Goal: Task Accomplishment & Management: Complete application form

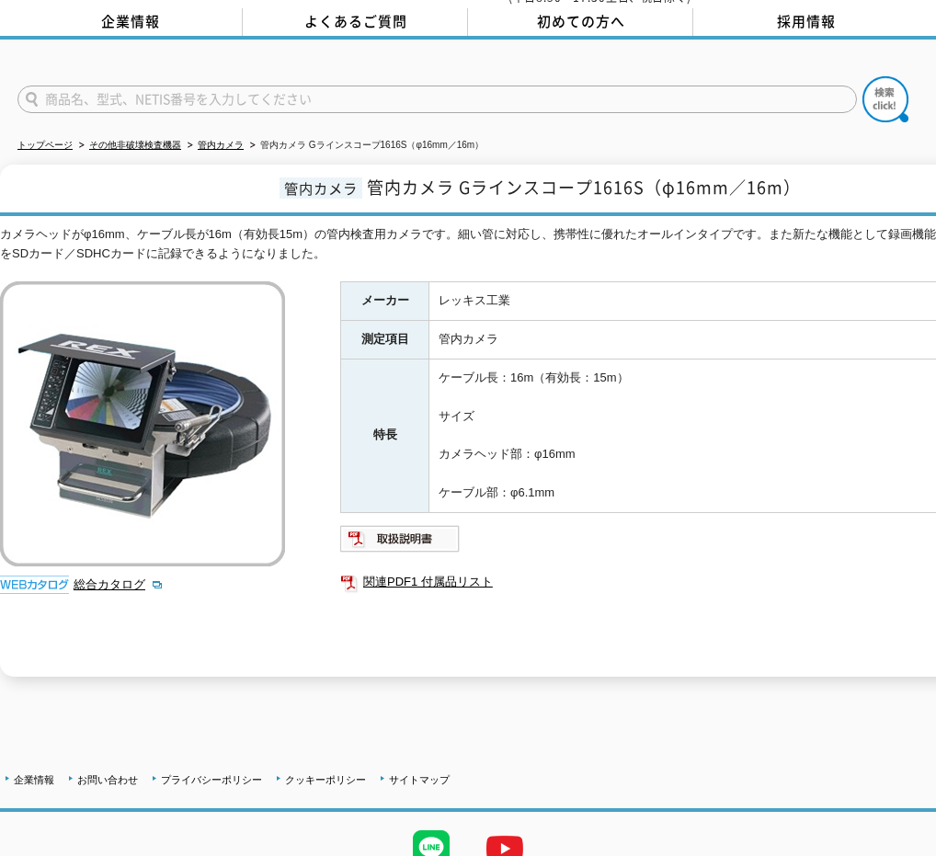
scroll to position [151, 0]
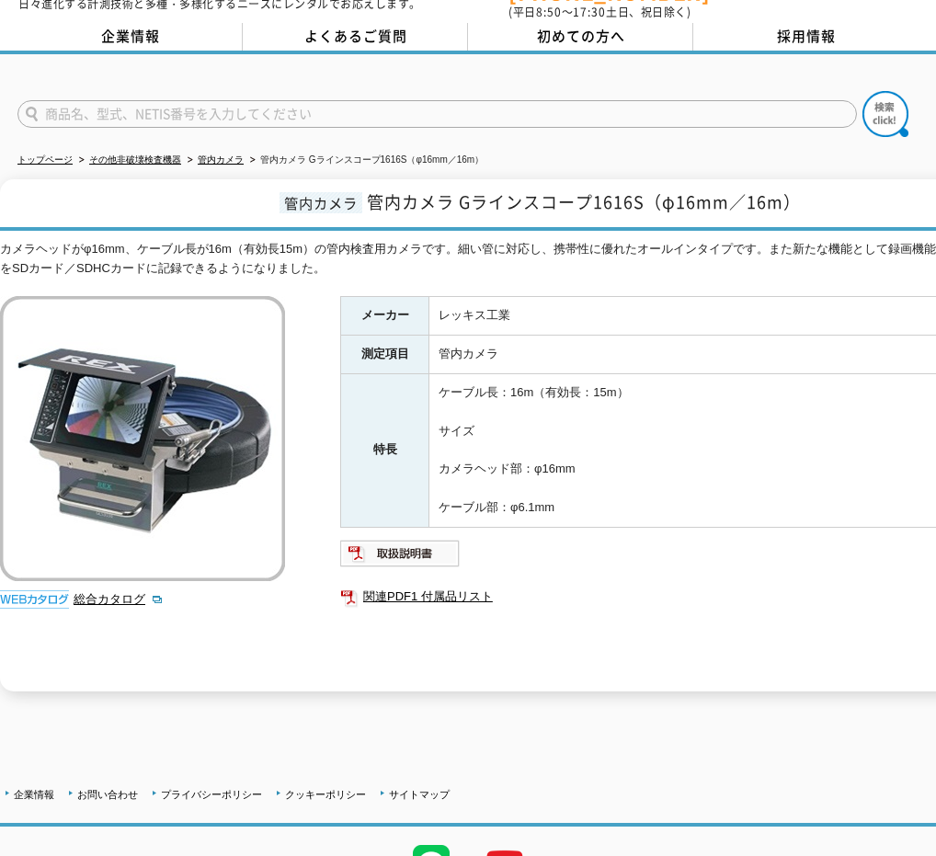
scroll to position [151, 0]
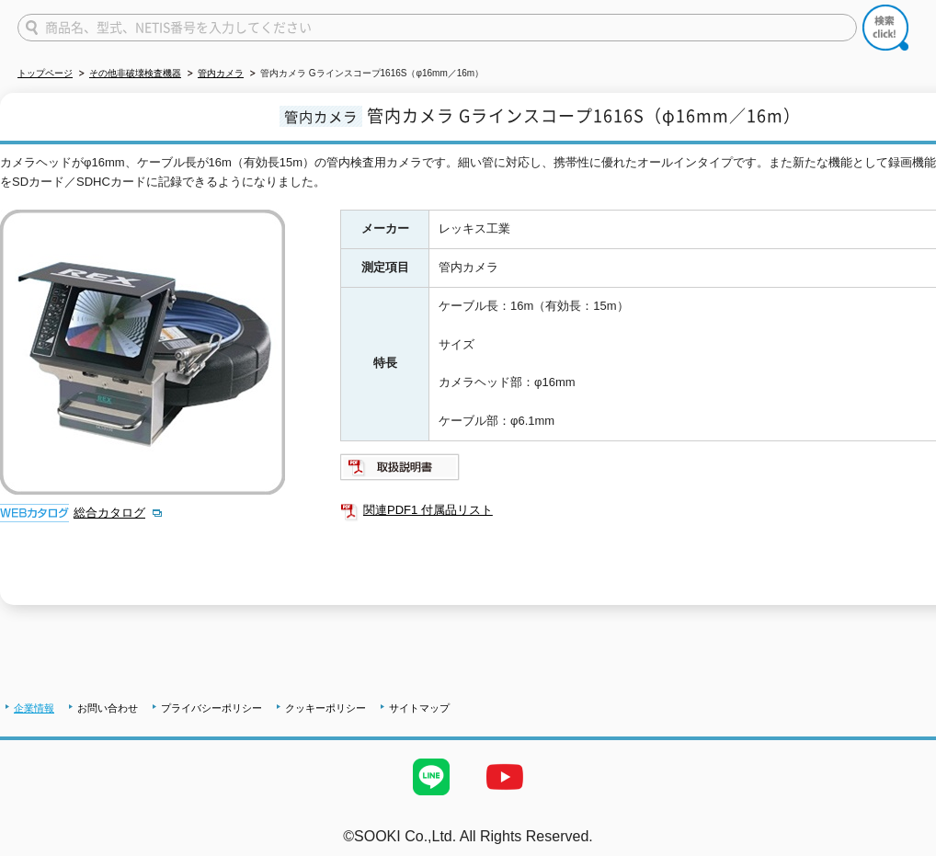
drag, startPoint x: 34, startPoint y: 695, endPoint x: 50, endPoint y: 691, distance: 16.3
click at [36, 703] on link "企業情報" at bounding box center [34, 708] width 40 height 11
click at [34, 703] on link "企業情報" at bounding box center [34, 708] width 40 height 11
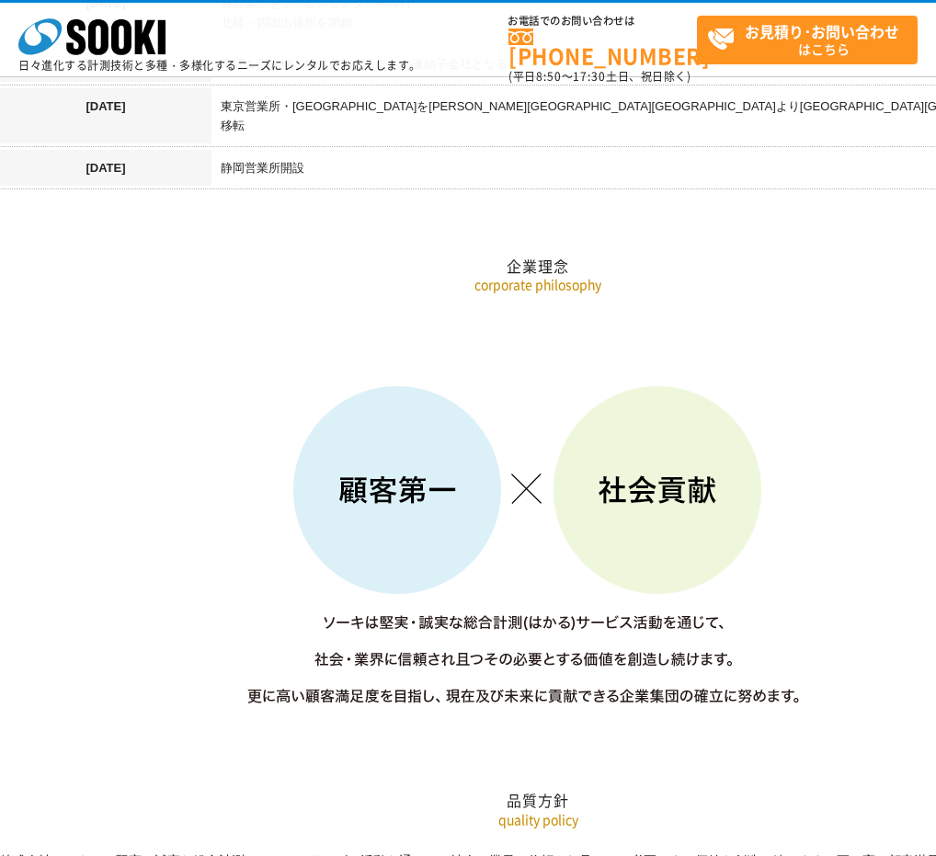
scroll to position [2300, 0]
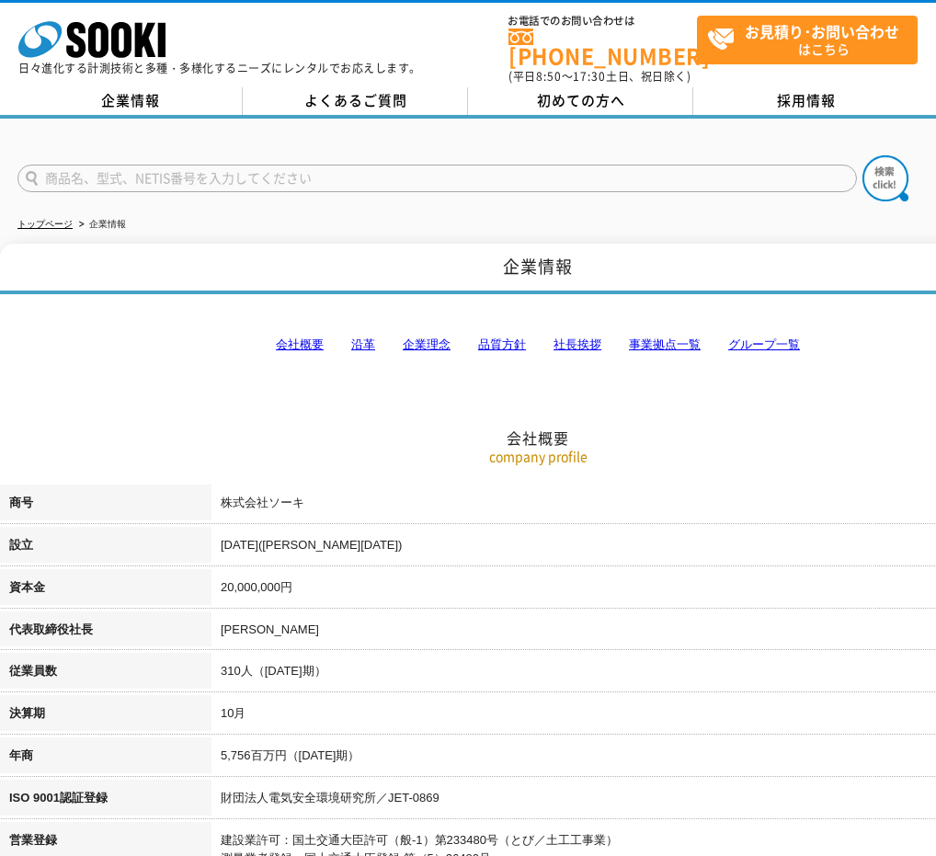
click at [374, 338] on link "沿革" at bounding box center [363, 345] width 24 height 14
click at [585, 338] on link "社長挨拶" at bounding box center [578, 345] width 48 height 14
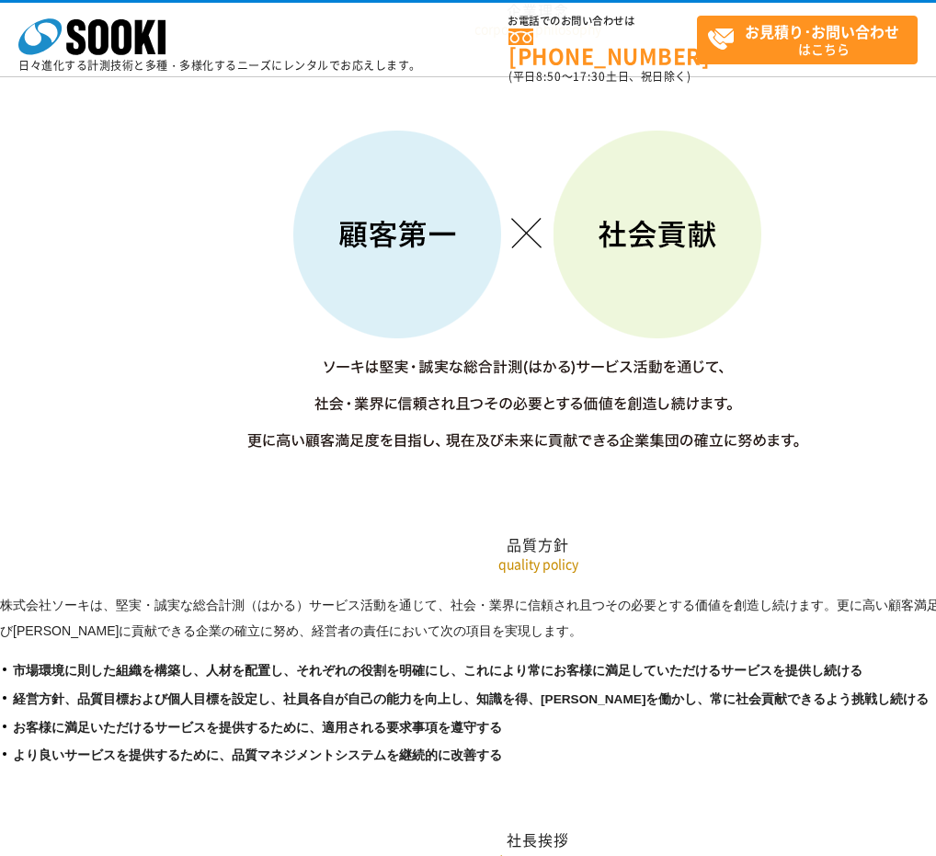
scroll to position [2446, 0]
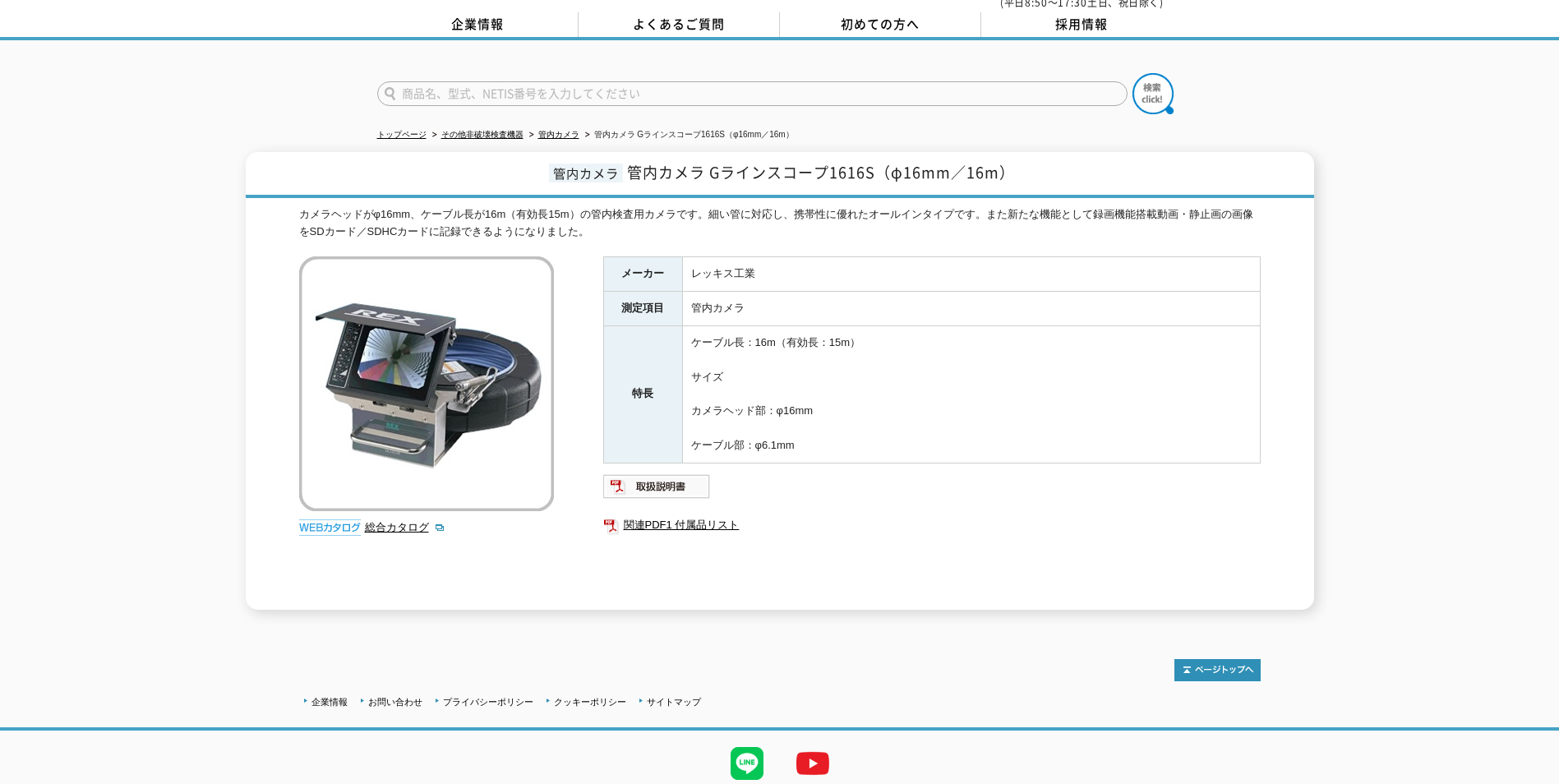
scroll to position [116, 0]
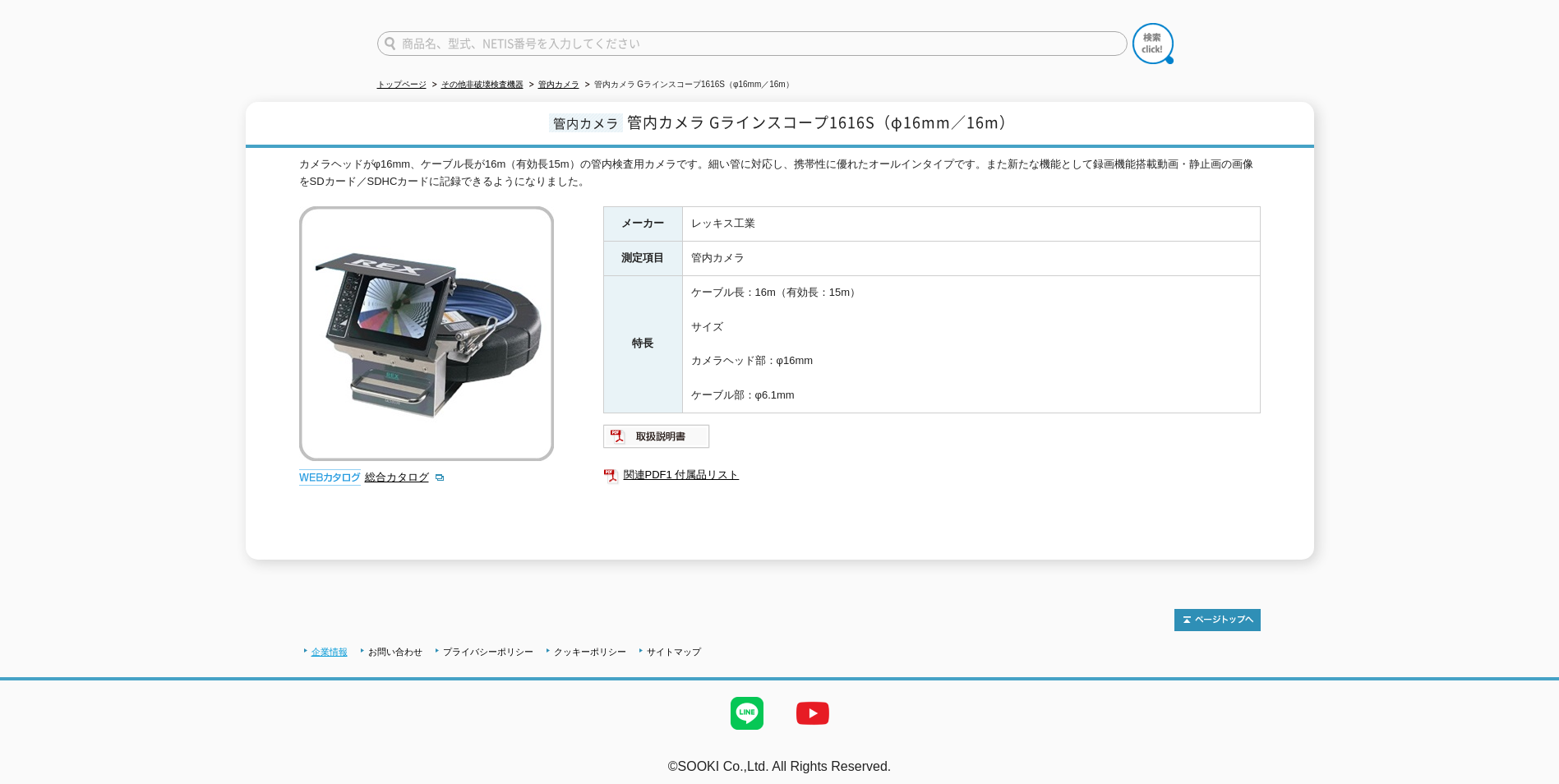
click at [331, 646] on link "企業情報" at bounding box center [330, 651] width 36 height 10
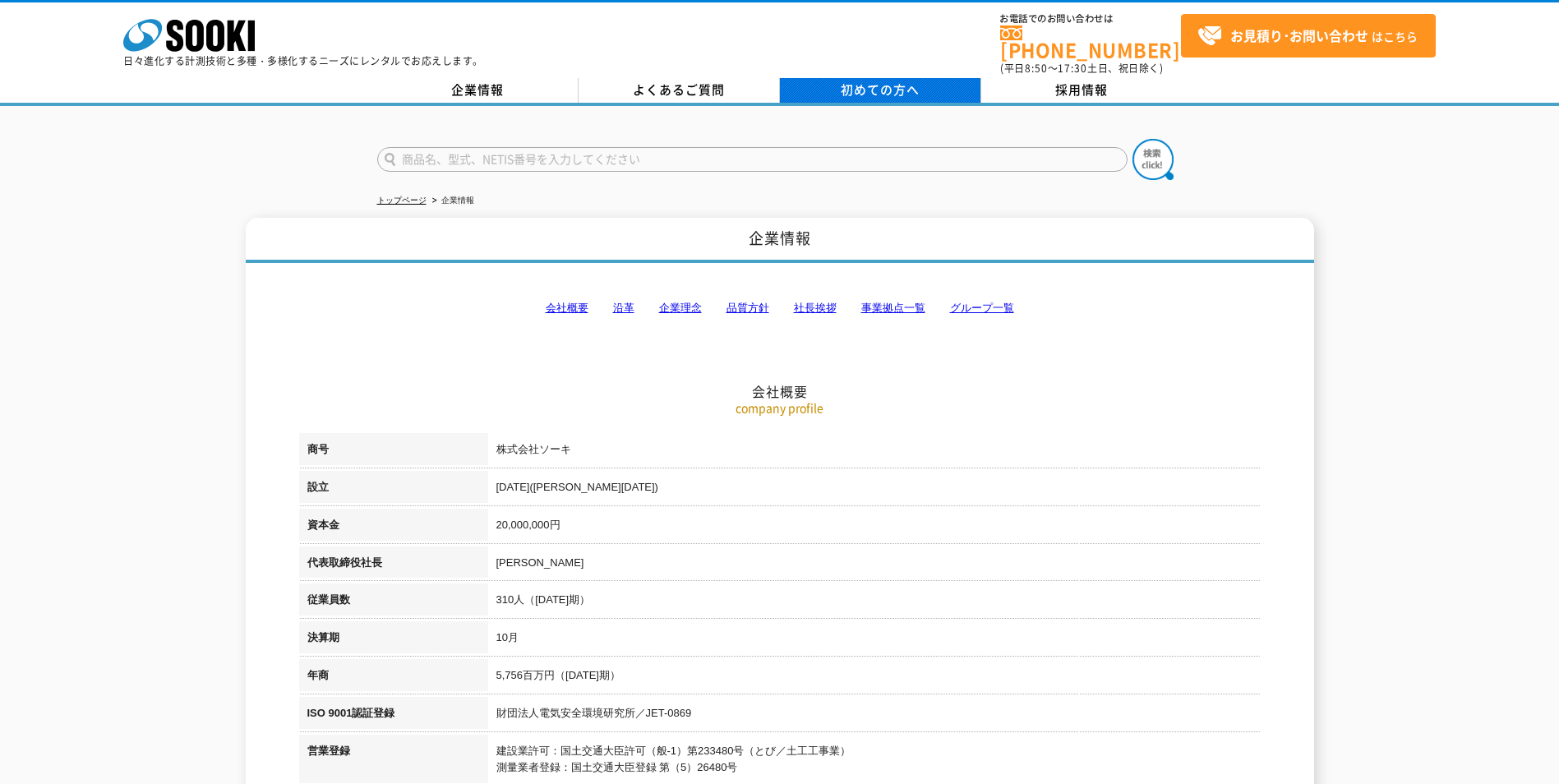
click at [886, 80] on span "初めての方へ" at bounding box center [880, 89] width 79 height 18
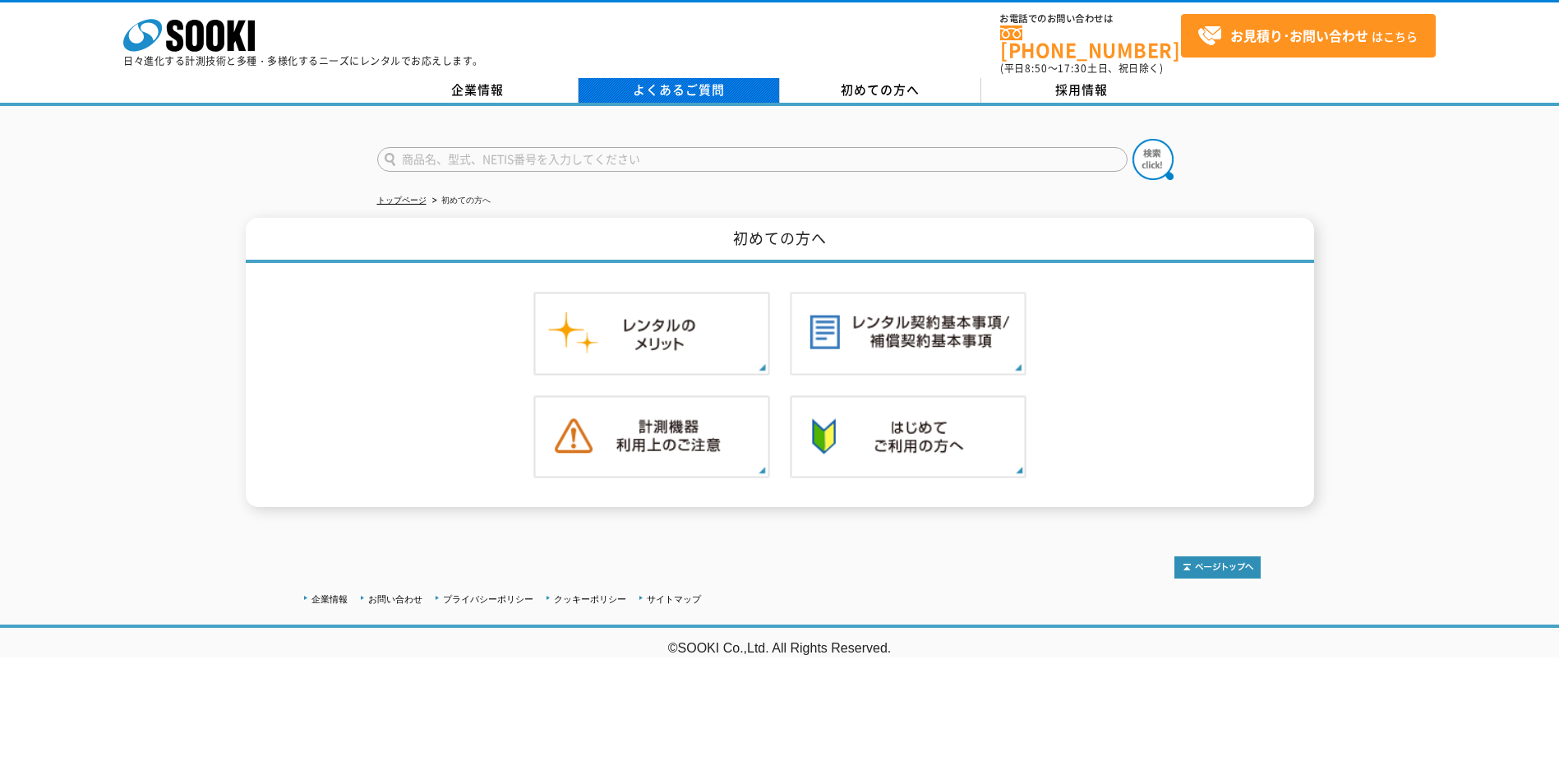
click at [678, 78] on link "よくあるご質問" at bounding box center [679, 90] width 201 height 25
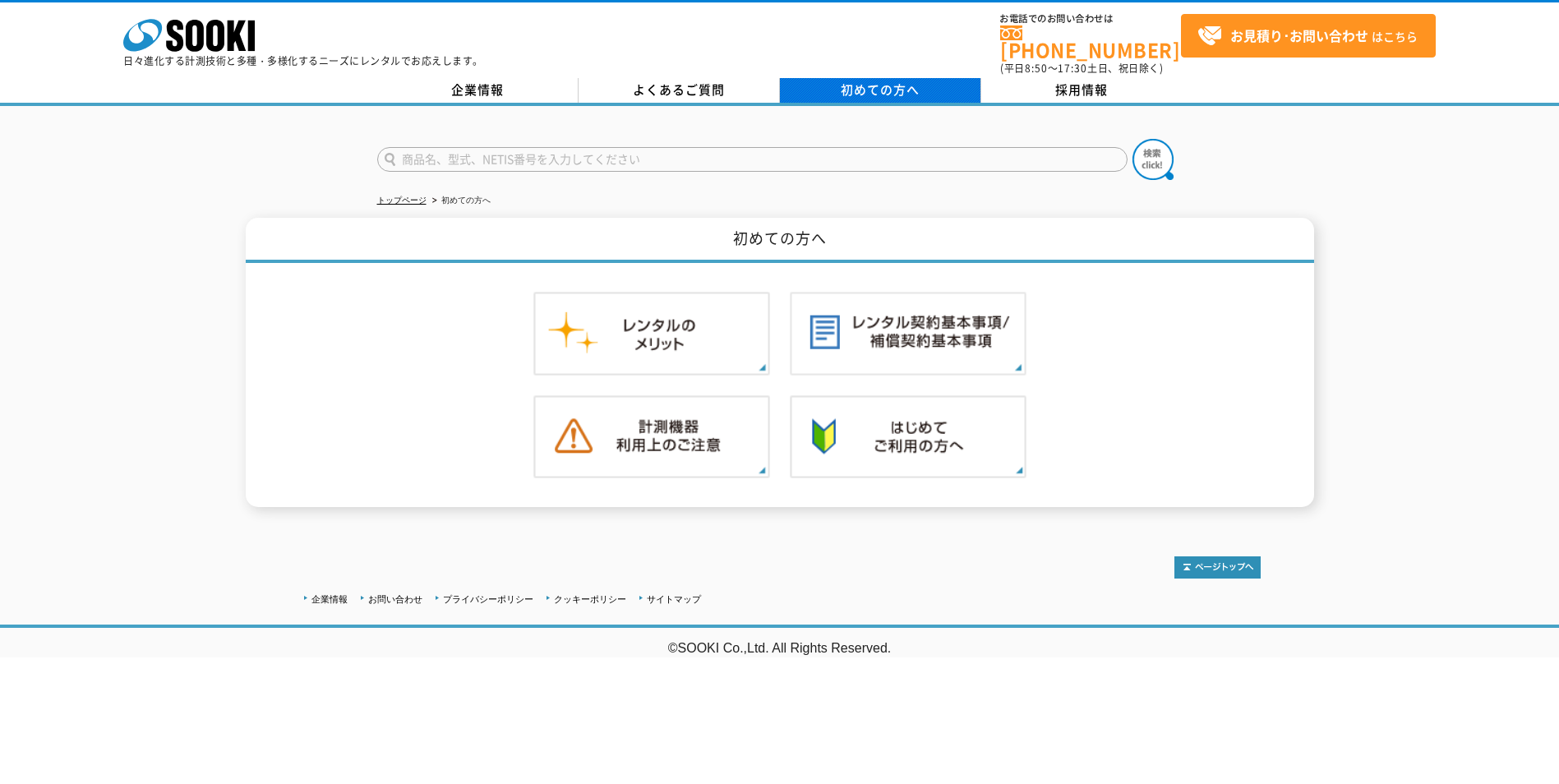
click at [847, 88] on span "初めての方へ" at bounding box center [880, 89] width 79 height 18
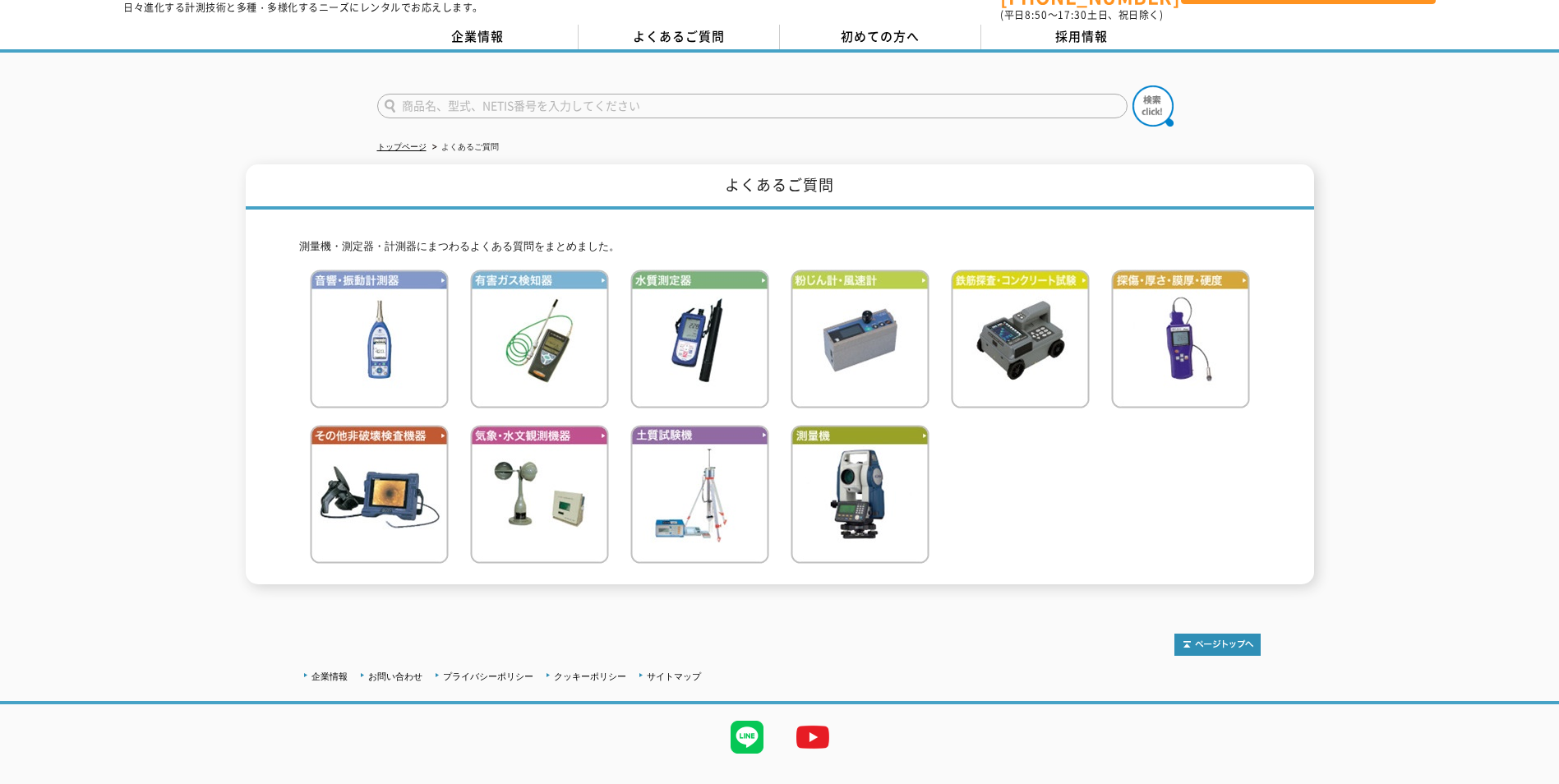
scroll to position [77, 0]
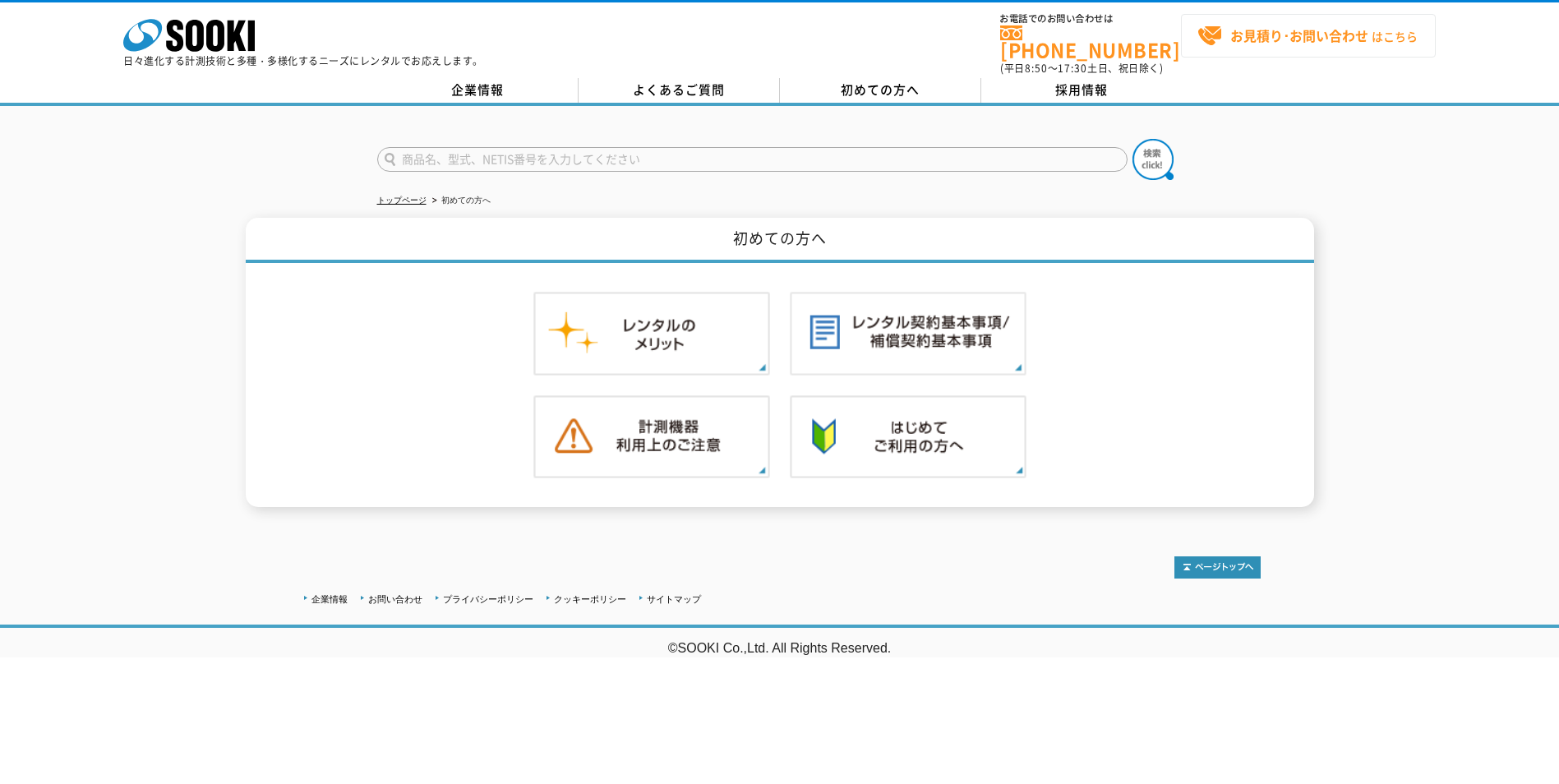
click at [1261, 38] on strong "お見積り･お問い合わせ" at bounding box center [1299, 36] width 138 height 20
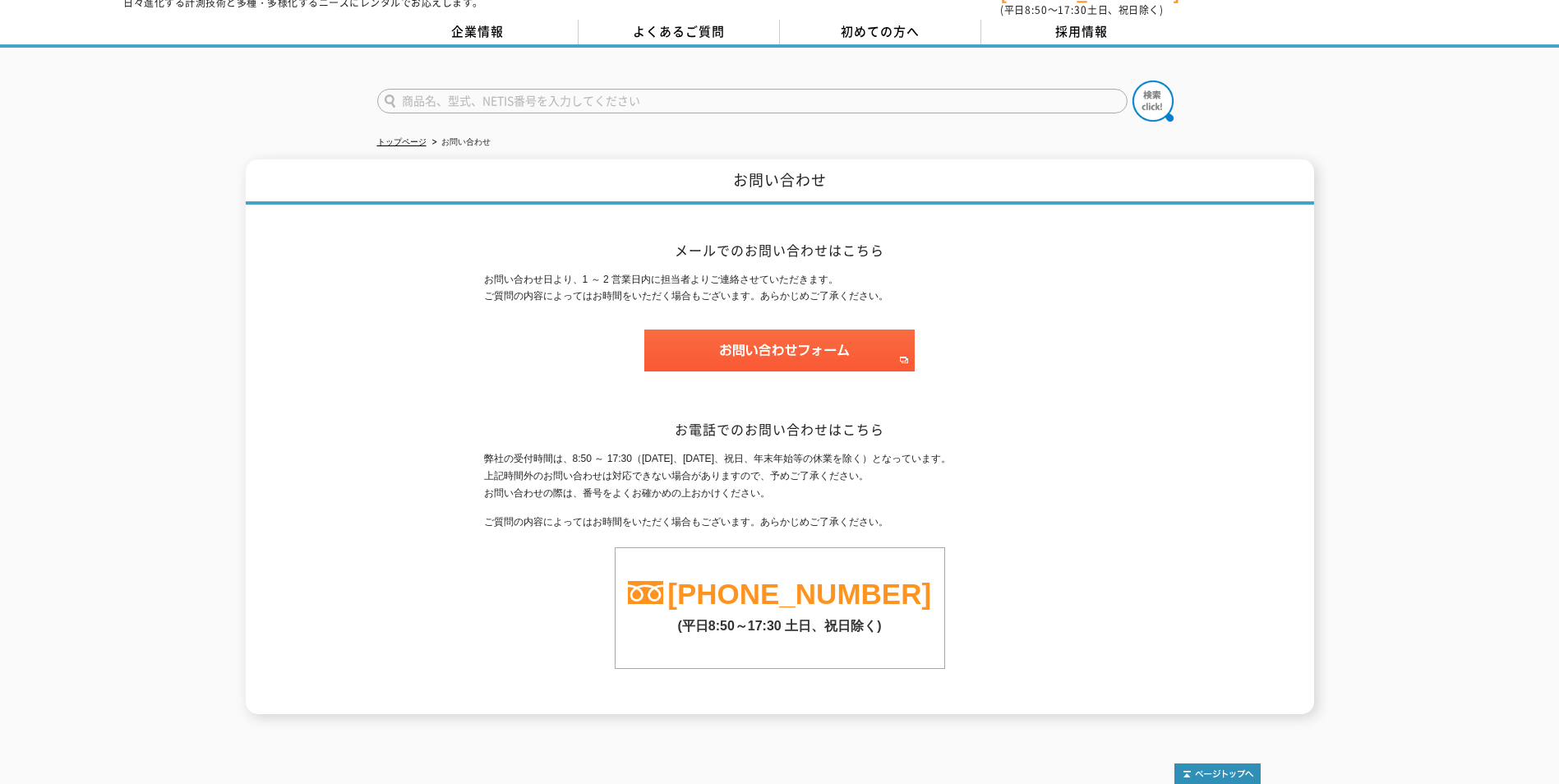
scroll to position [129, 0]
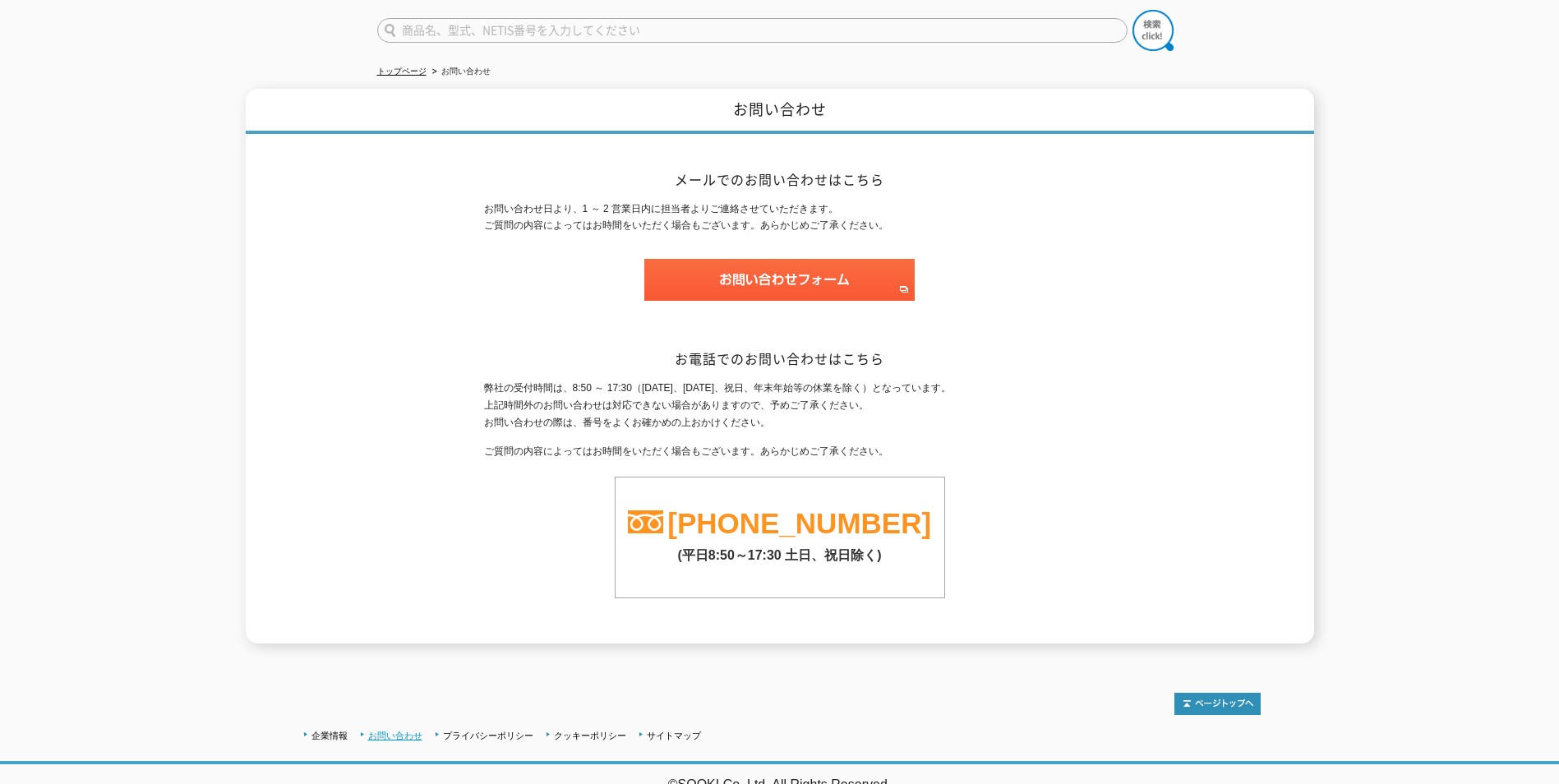
click at [399, 730] on link "お問い合わせ" at bounding box center [395, 735] width 54 height 10
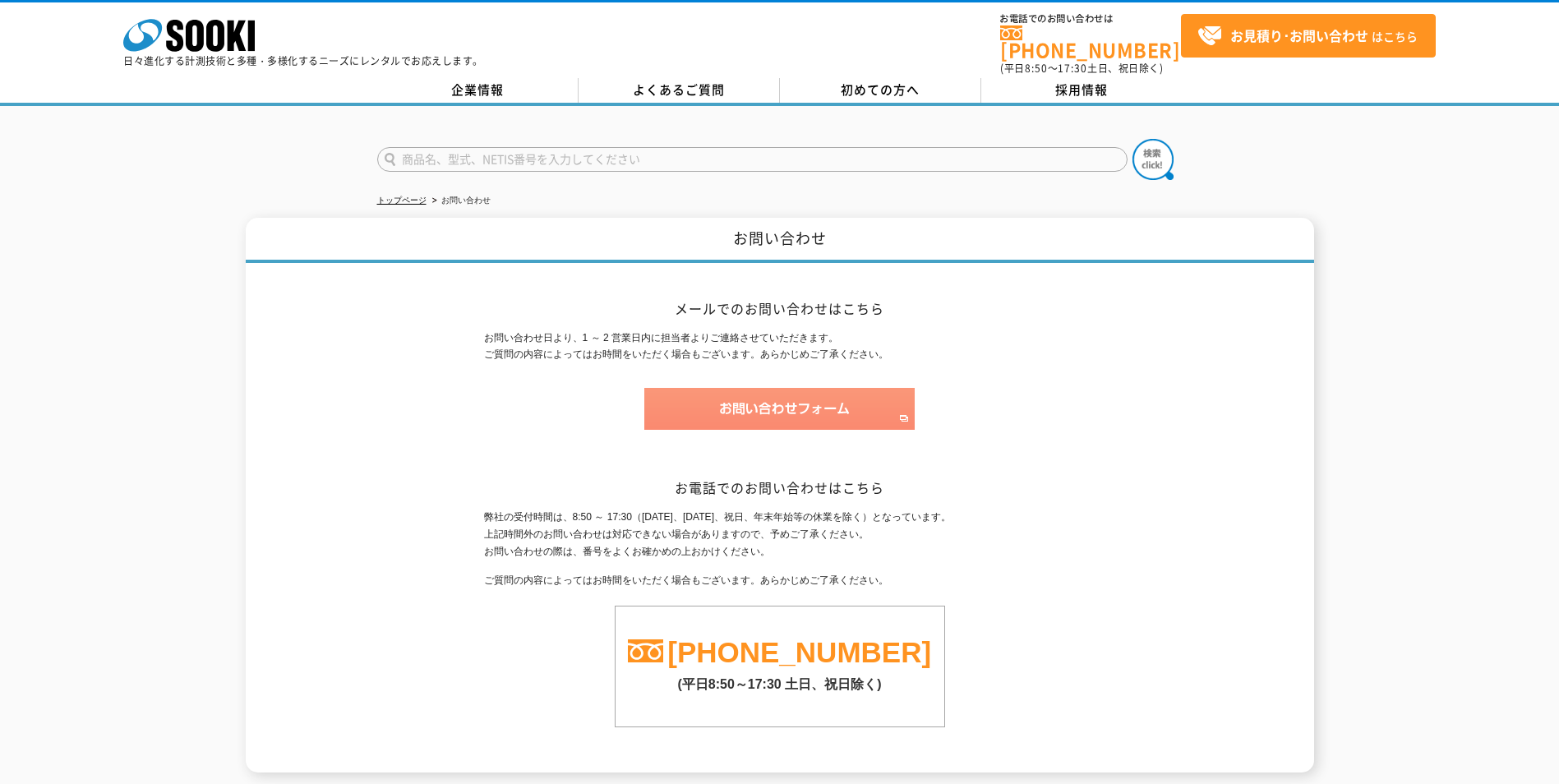
click at [806, 404] on img at bounding box center [779, 408] width 271 height 42
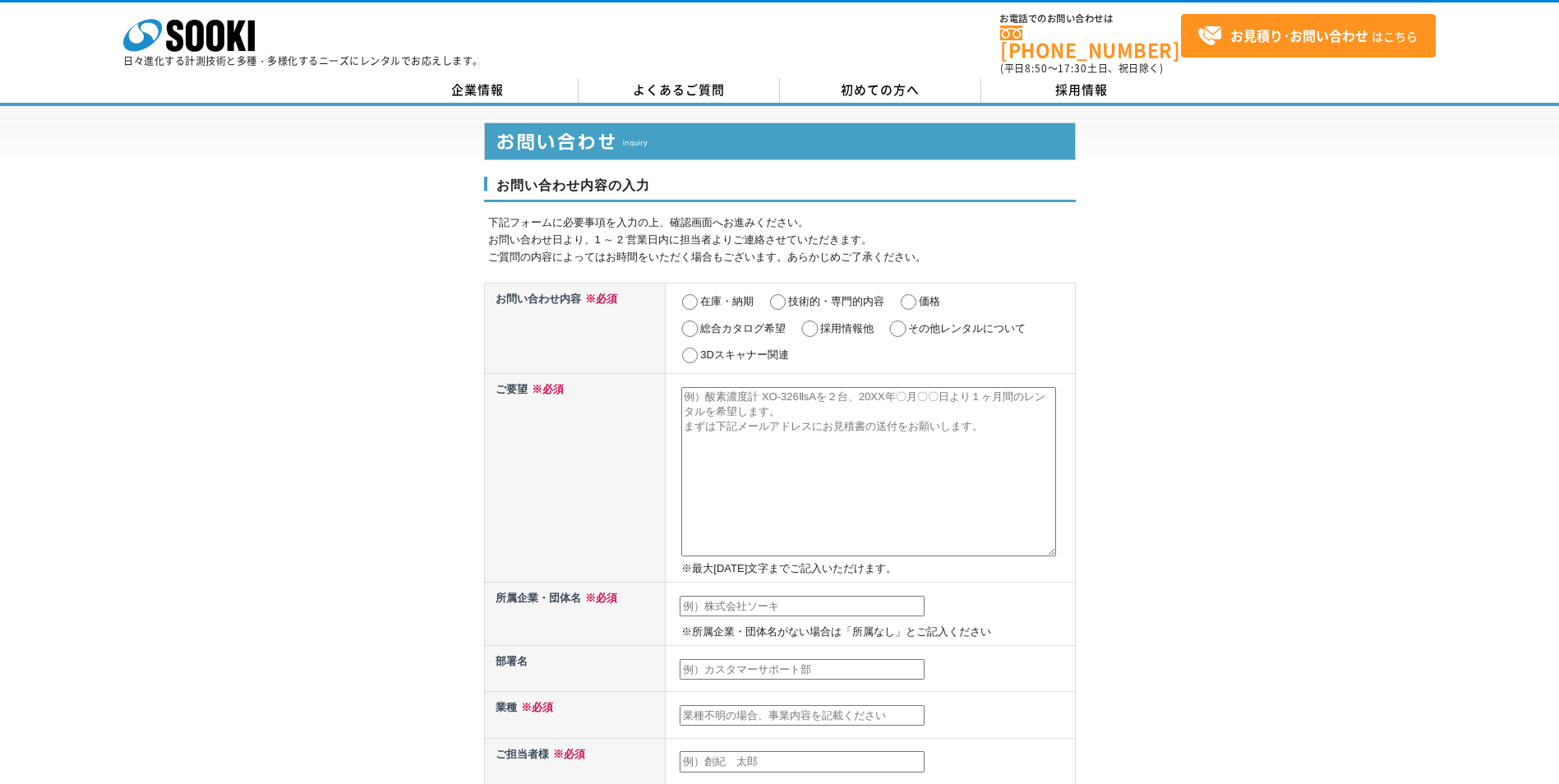
click at [692, 294] on input "在庫・納期" at bounding box center [690, 302] width 21 height 16
radio input "true"
